Goal: Check status: Check status

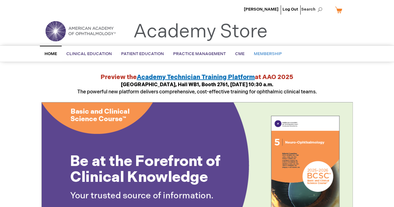
click at [266, 53] on span "Membership" at bounding box center [268, 53] width 28 height 5
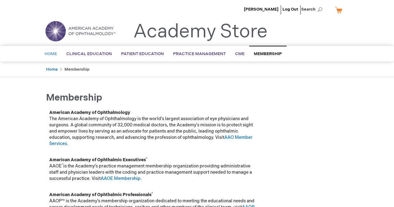
click at [49, 54] on span "Home" at bounding box center [51, 53] width 12 height 5
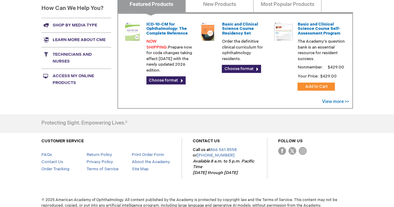
scroll to position [260, 0]
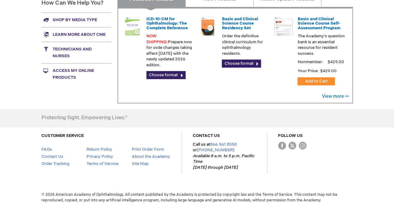
click at [64, 72] on link "Access My Online Products" at bounding box center [76, 73] width 70 height 21
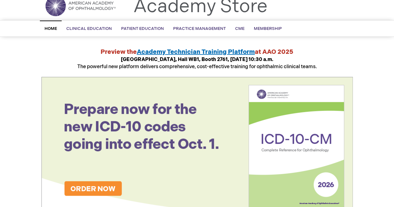
scroll to position [0, 0]
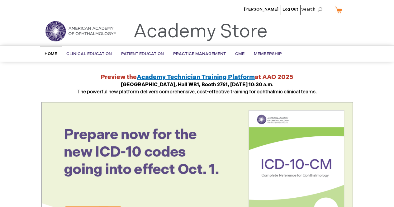
click at [51, 52] on span "Home" at bounding box center [51, 53] width 12 height 5
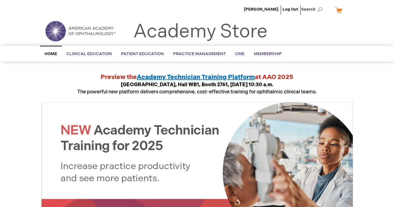
click at [271, 7] on li "[PERSON_NAME]" at bounding box center [261, 9] width 38 height 19
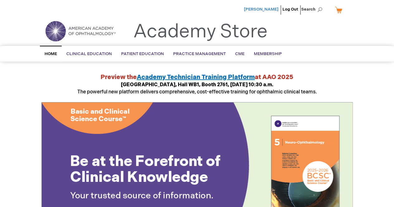
click at [259, 9] on span "[PERSON_NAME]" at bounding box center [261, 9] width 35 height 5
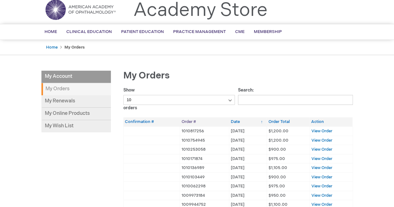
scroll to position [31, 0]
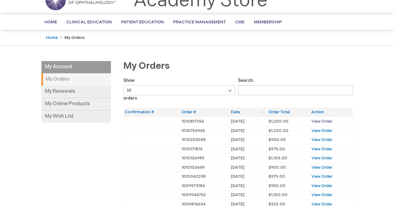
click at [320, 120] on span "View Order" at bounding box center [321, 121] width 21 height 5
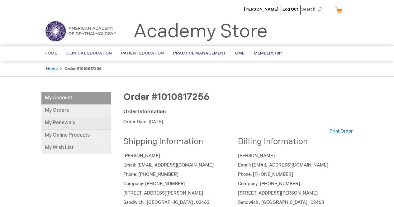
click at [63, 122] on link "My Renewals" at bounding box center [75, 123] width 69 height 12
click at [61, 107] on link "My Orders" at bounding box center [75, 111] width 69 height 12
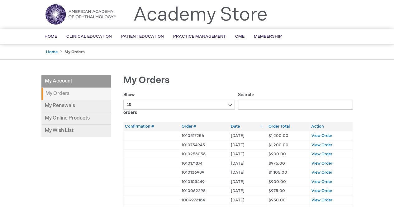
scroll to position [31, 0]
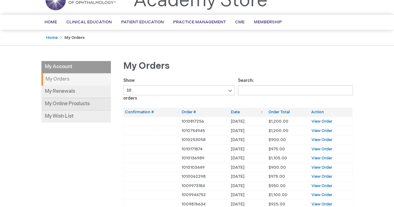
click at [65, 103] on link "My Online Products" at bounding box center [75, 104] width 69 height 12
click at [318, 119] on span "View Order" at bounding box center [321, 121] width 21 height 5
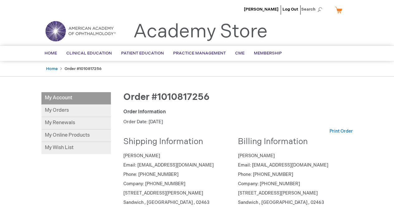
click at [62, 96] on li "My Account" at bounding box center [75, 98] width 69 height 12
click at [60, 109] on link "My Orders" at bounding box center [75, 111] width 69 height 12
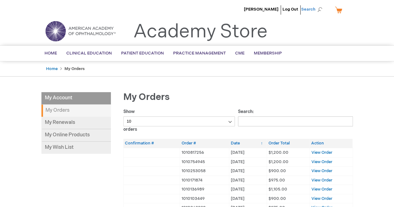
click at [306, 8] on span "Search" at bounding box center [313, 9] width 24 height 12
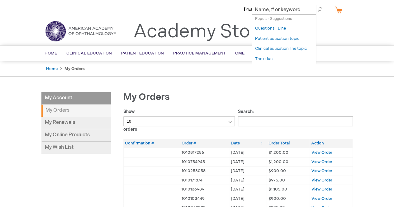
click at [341, 11] on link "My Cart" at bounding box center [340, 9] width 15 height 11
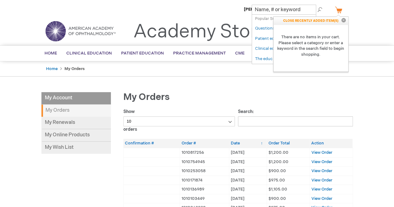
click at [199, 93] on div "My Orders" at bounding box center [237, 100] width 229 height 17
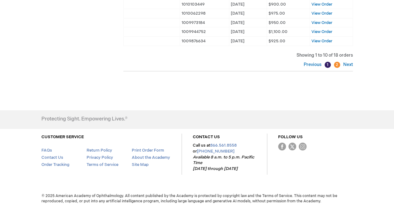
scroll to position [39, 0]
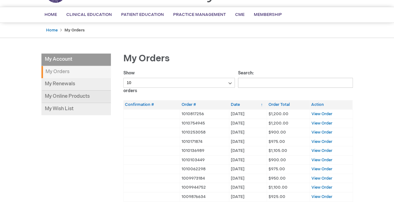
click at [69, 94] on link "My Online Products" at bounding box center [75, 97] width 69 height 12
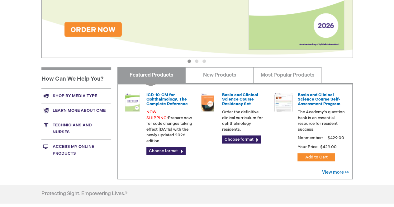
scroll to position [198, 0]
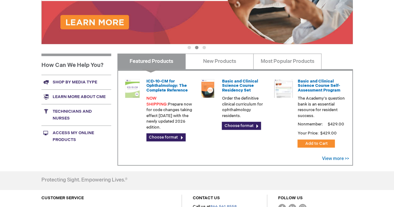
click at [67, 132] on link "Access My Online Products" at bounding box center [76, 135] width 70 height 21
